Goal: Navigation & Orientation: Find specific page/section

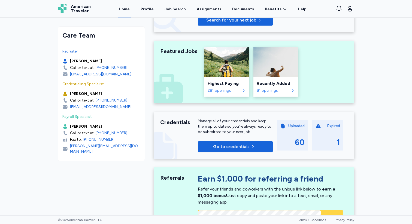
scroll to position [127, 0]
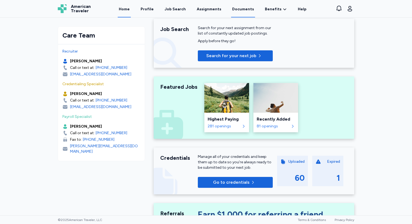
click at [234, 10] on link "Documents" at bounding box center [243, 9] width 24 height 17
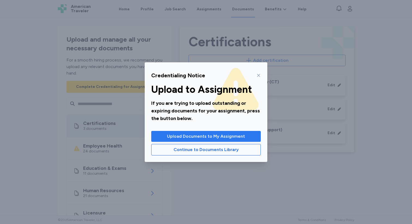
click at [215, 134] on span "Upload Documents to My Assignment" at bounding box center [206, 136] width 78 height 7
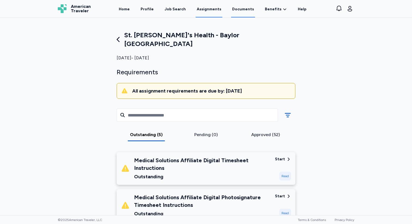
click at [238, 11] on link "Documents" at bounding box center [243, 9] width 24 height 17
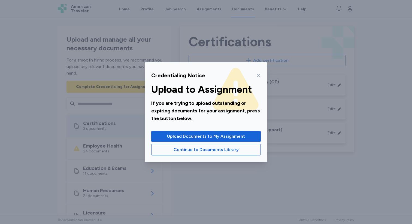
click at [258, 77] on icon at bounding box center [258, 75] width 4 height 4
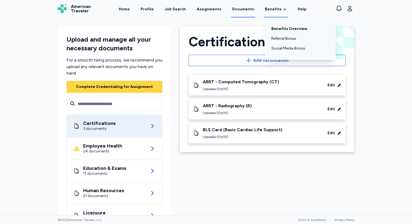
click at [280, 26] on link "Benefits Overview" at bounding box center [300, 29] width 58 height 10
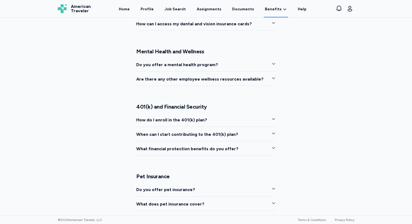
scroll to position [846, 0]
